Goal: Task Accomplishment & Management: Complete application form

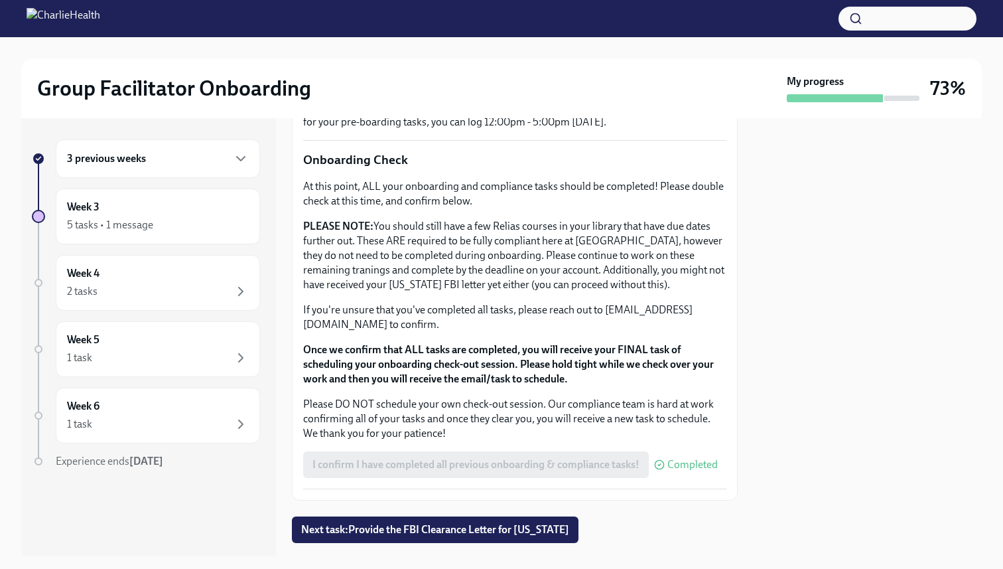
scroll to position [1076, 0]
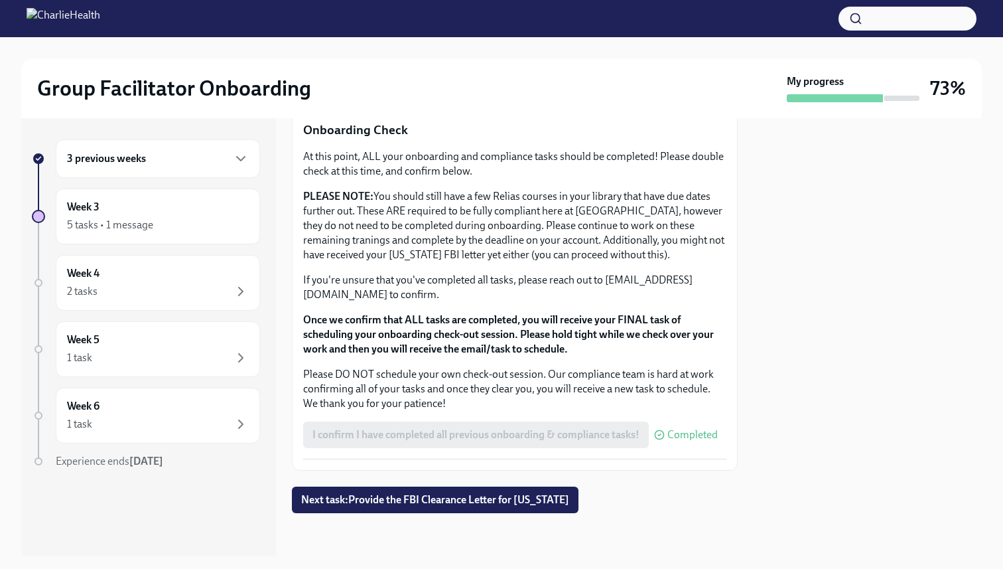
click at [176, 157] on div "3 previous weeks" at bounding box center [158, 159] width 182 height 16
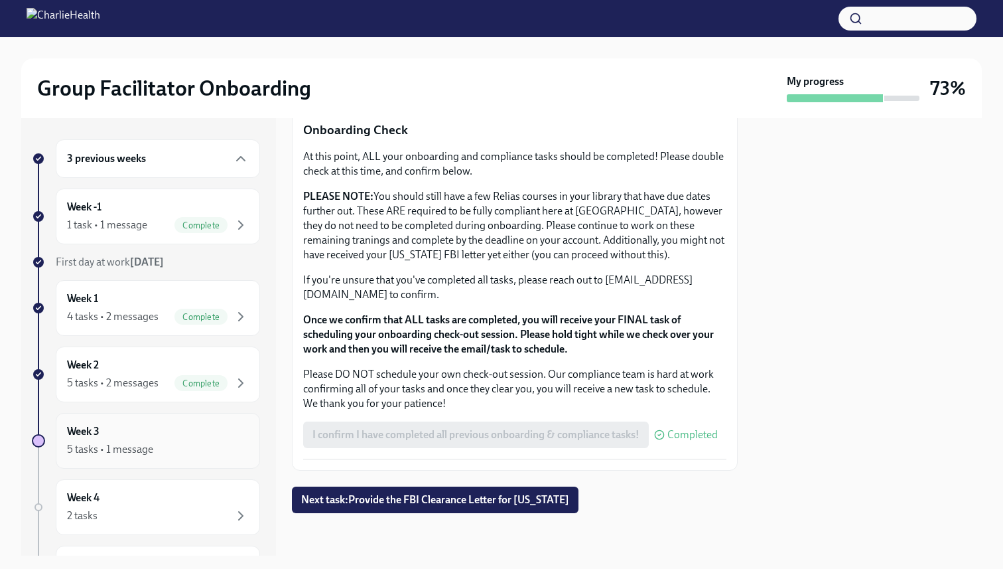
click at [157, 443] on div "5 tasks • 1 message" at bounding box center [158, 449] width 182 height 16
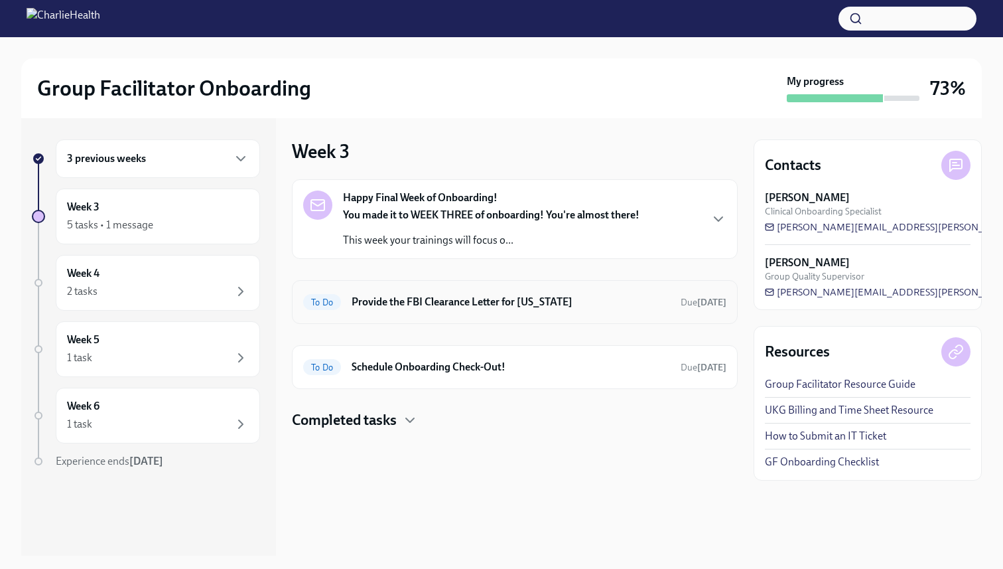
click at [530, 297] on h6 "Provide the FBI Clearance Letter for [US_STATE]" at bounding box center [511, 302] width 319 height 15
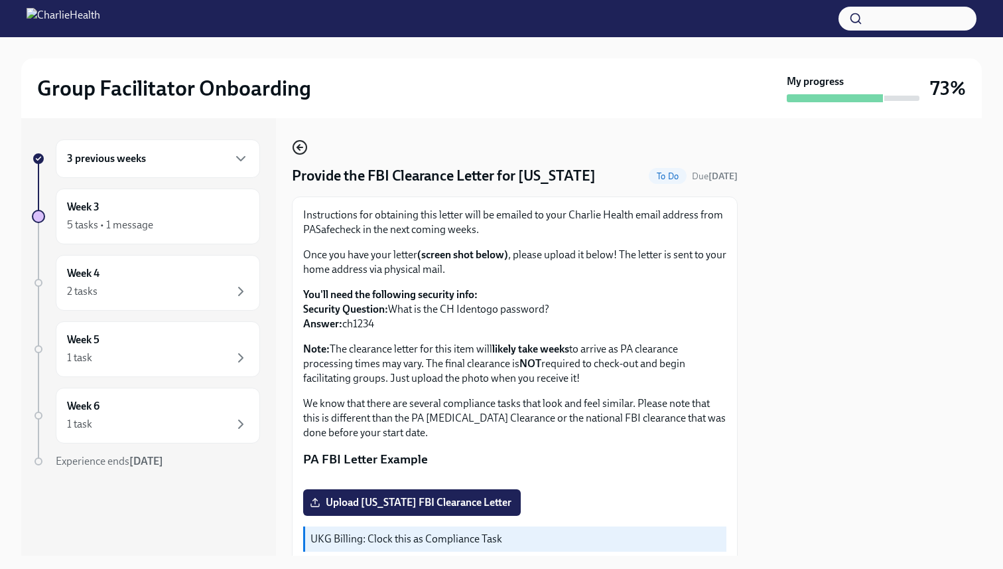
click at [301, 147] on icon "button" at bounding box center [300, 147] width 16 height 16
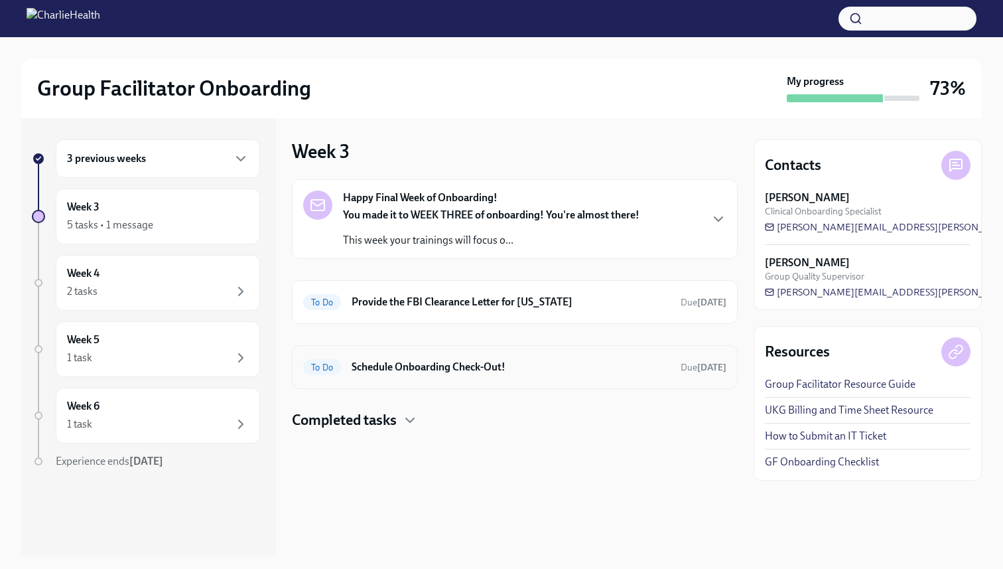
click at [549, 380] on div "To Do Schedule Onboarding Check-Out! Due in 8 days" at bounding box center [515, 367] width 446 height 44
click at [439, 364] on h6 "Schedule Onboarding Check-Out!" at bounding box center [511, 367] width 319 height 15
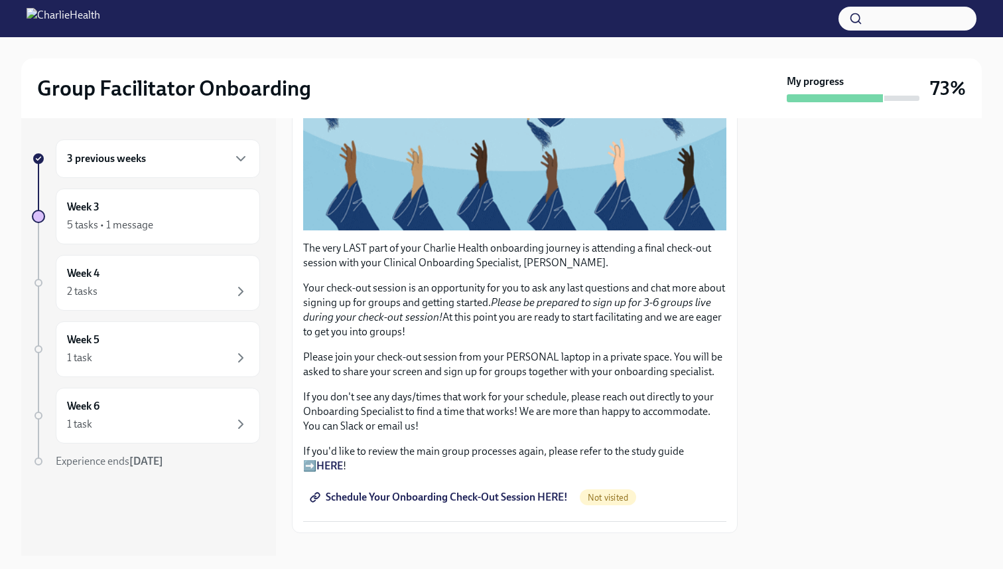
scroll to position [226, 0]
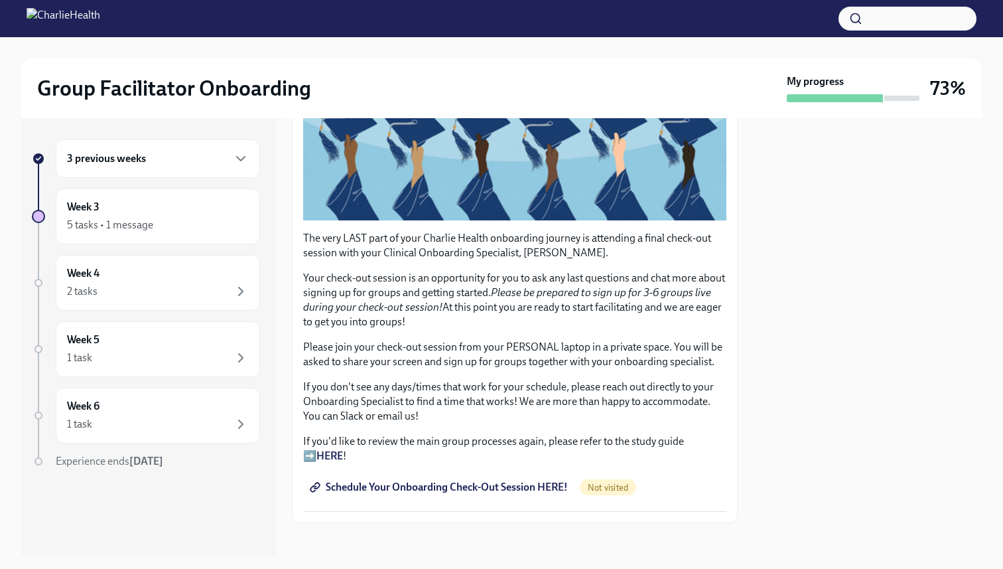
click at [447, 487] on span "Schedule Your Onboarding Check-Out Session HERE!" at bounding box center [440, 486] width 255 height 13
